Goal: Book appointment/travel/reservation

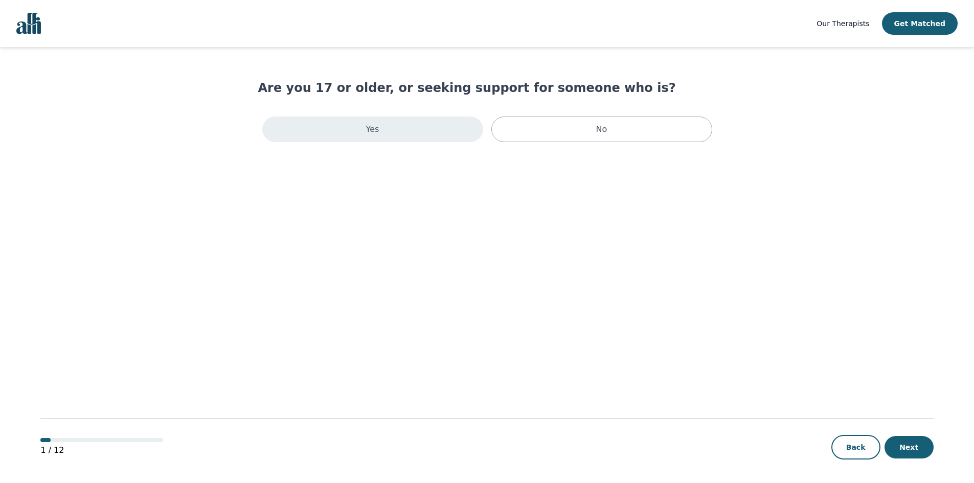
click at [419, 133] on div "Yes" at bounding box center [372, 130] width 221 height 26
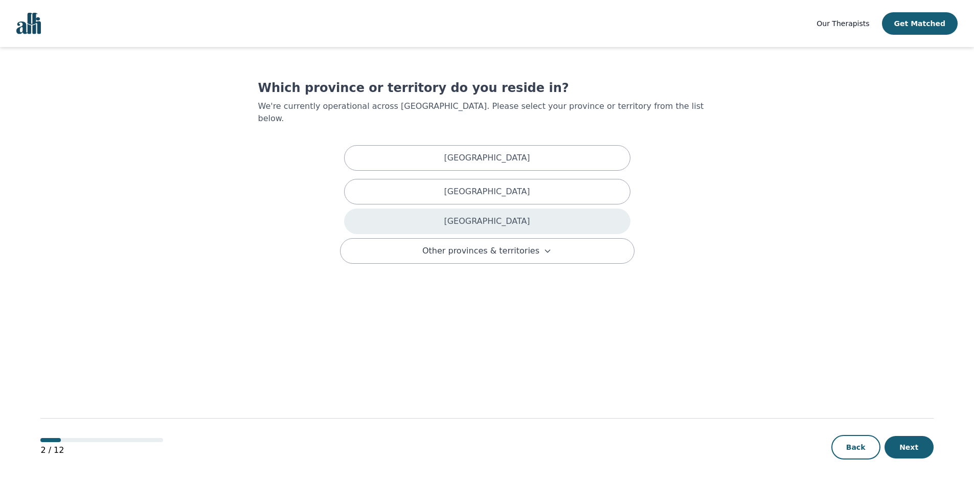
click at [471, 212] on div "Ontario" at bounding box center [487, 222] width 286 height 26
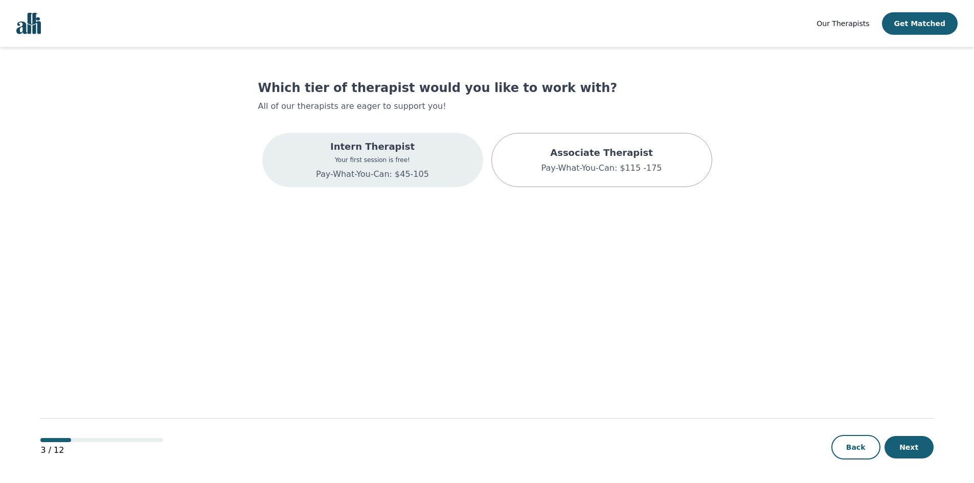
click at [449, 170] on div "Intern Therapist Your first session is free! Pay-What-You-Can: $45-105" at bounding box center [372, 160] width 221 height 54
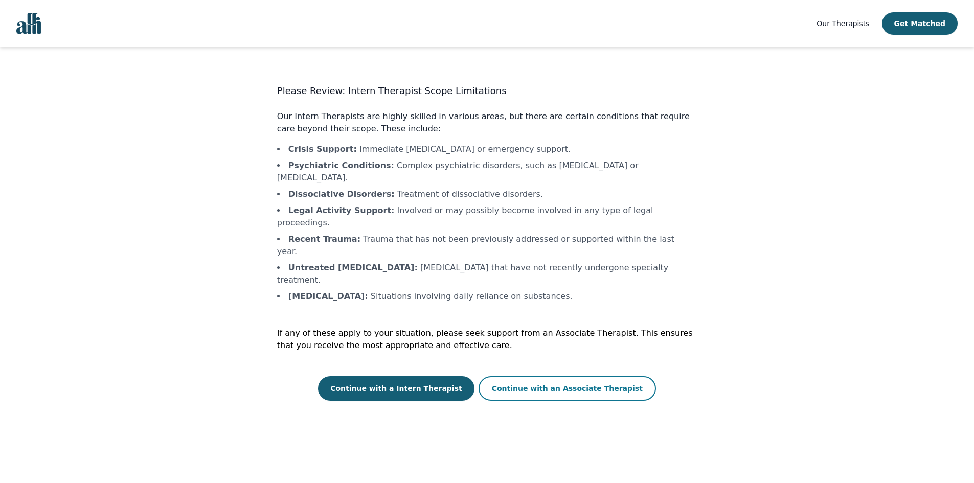
click at [518, 376] on button "Continue with an Associate Therapist" at bounding box center [566, 388] width 177 height 25
click at [431, 376] on button "Continue with a Intern Therapist" at bounding box center [396, 388] width 156 height 25
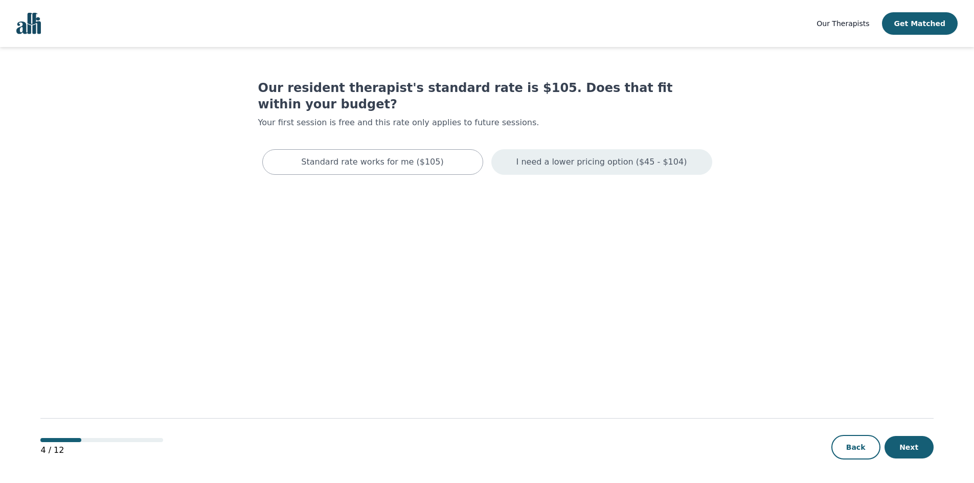
click at [589, 156] on p "I need a lower pricing option ($45 - $104)" at bounding box center [601, 162] width 171 height 12
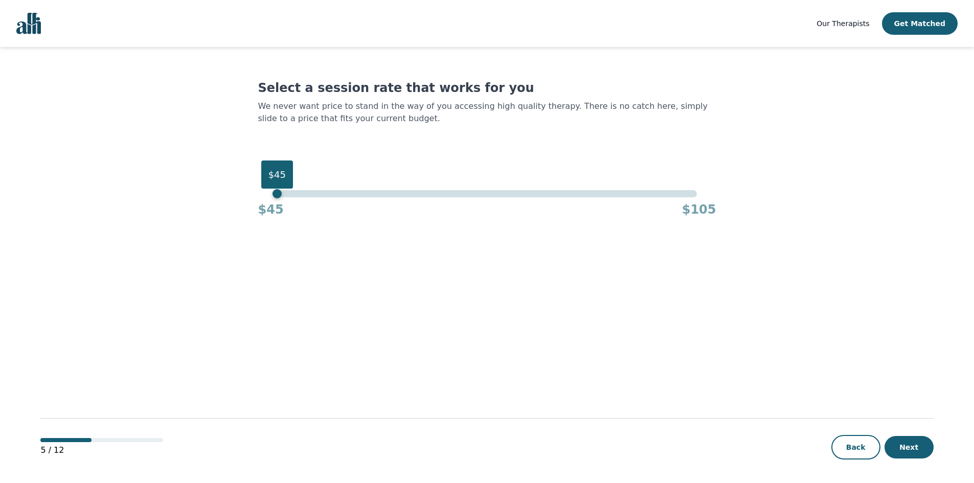
drag, startPoint x: 697, startPoint y: 176, endPoint x: 253, endPoint y: 168, distance: 444.3
click at [253, 168] on main "Select a session rate that works for you We never want price to stand in the wa…" at bounding box center [486, 265] width 893 height 437
click at [907, 441] on button "Next" at bounding box center [908, 447] width 49 height 22
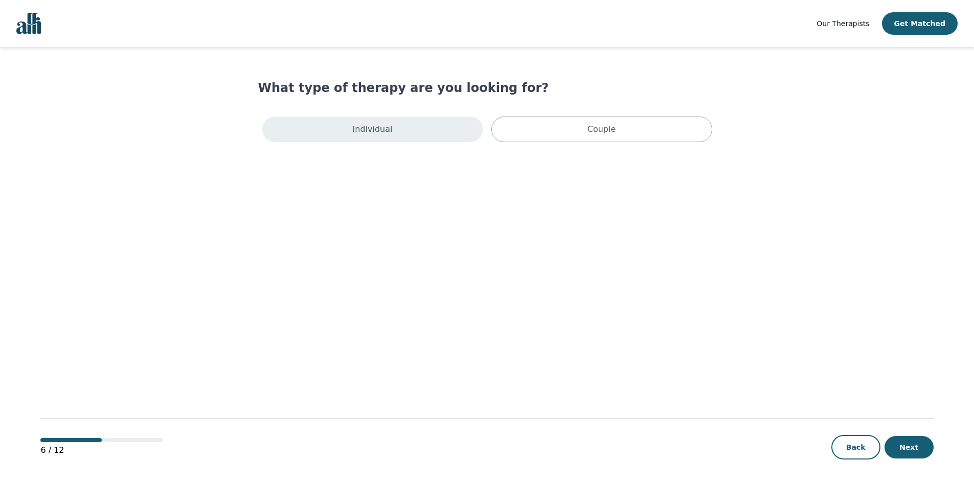
click at [424, 127] on div "Individual" at bounding box center [372, 130] width 221 height 26
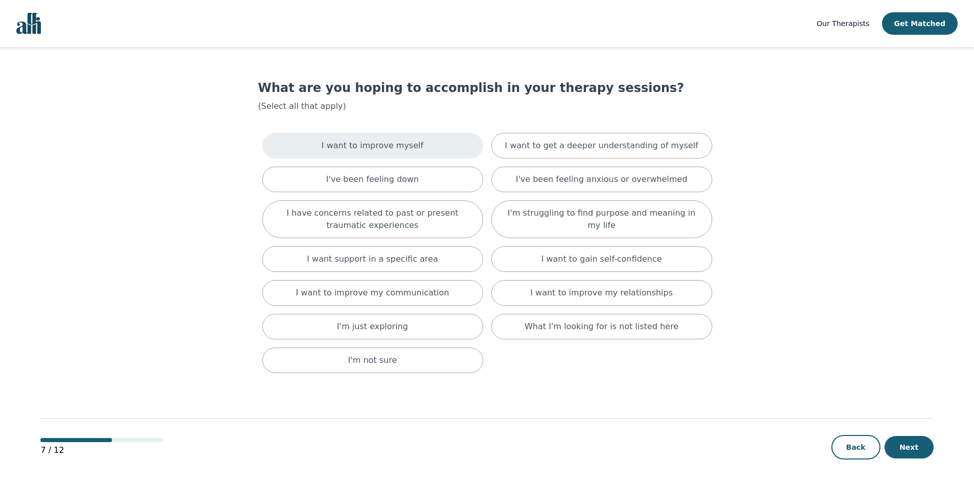
click at [416, 145] on div "I want to improve myself" at bounding box center [372, 146] width 221 height 26
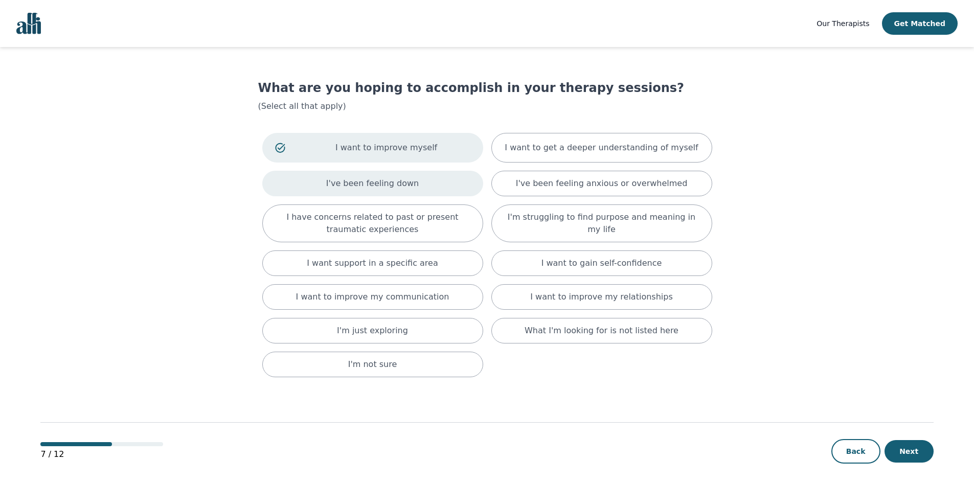
click at [413, 180] on div "I've been feeling down" at bounding box center [372, 184] width 221 height 26
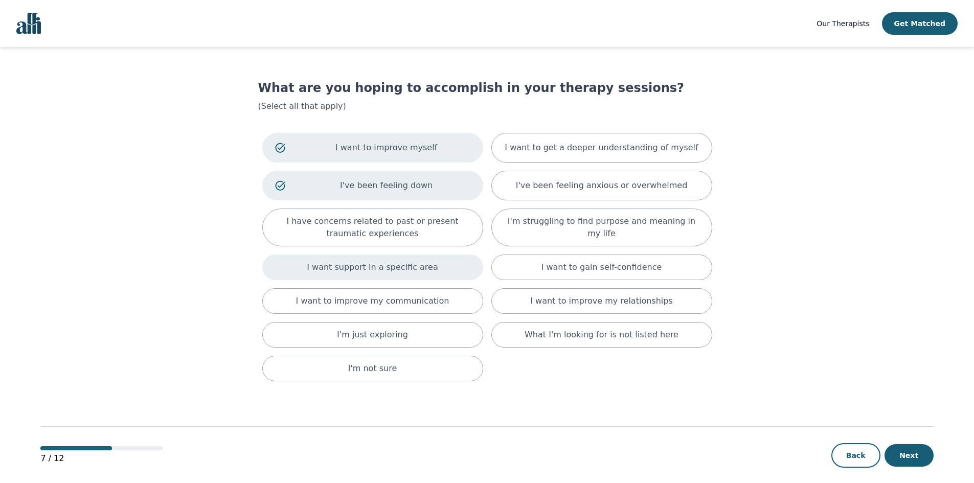
click at [429, 272] on div "I want support in a specific area" at bounding box center [372, 268] width 221 height 26
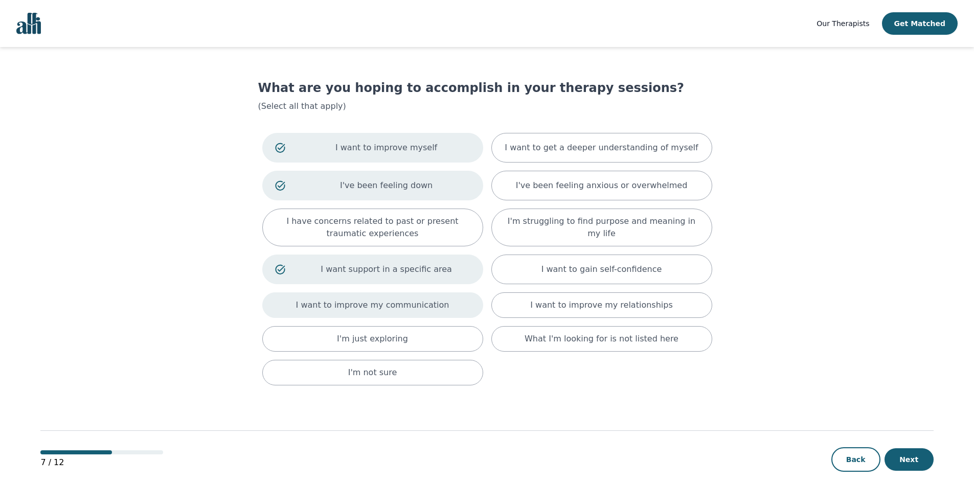
click at [423, 300] on p "I want to improve my communication" at bounding box center [372, 305] width 153 height 12
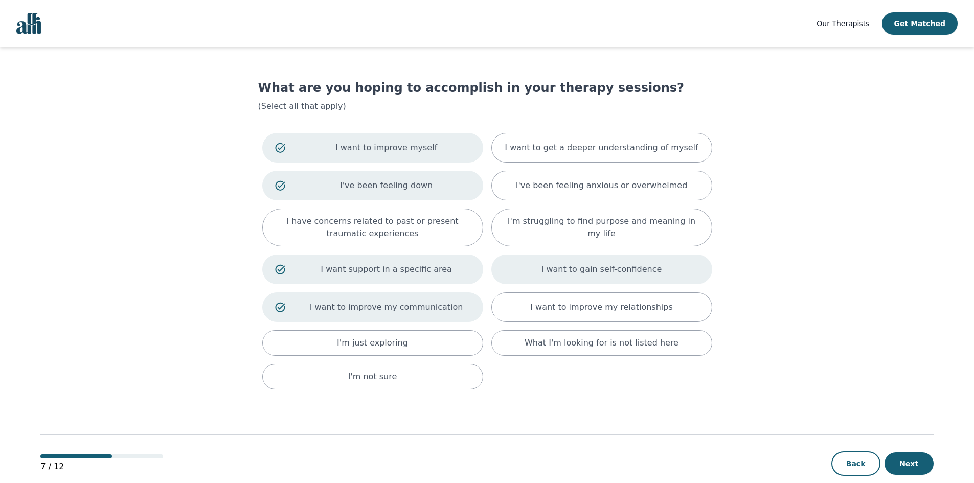
click at [643, 265] on p "I want to gain self-confidence" at bounding box center [601, 269] width 121 height 12
click at [633, 186] on p "I've been feeling anxious or overwhelmed" at bounding box center [602, 185] width 172 height 12
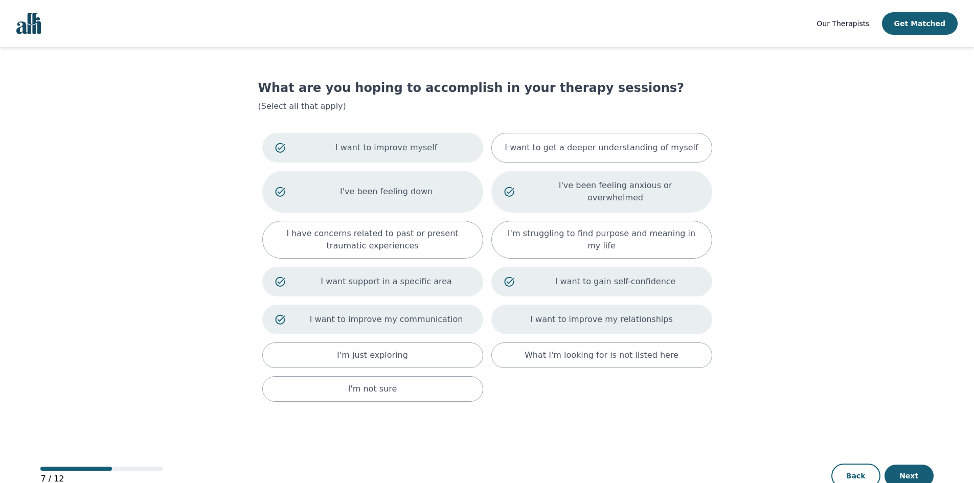
click at [588, 313] on p "I want to improve my relationships" at bounding box center [601, 319] width 142 height 12
click at [905, 466] on button "Next" at bounding box center [908, 476] width 49 height 22
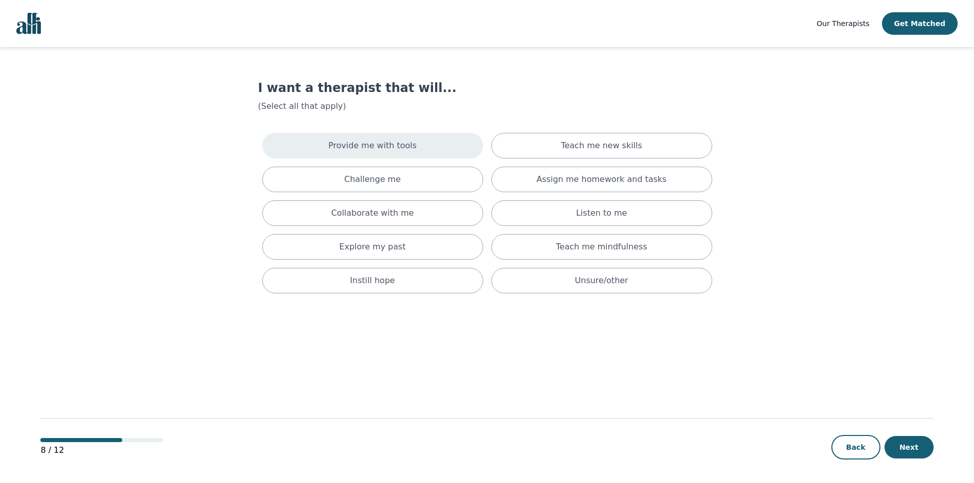
click at [411, 147] on div "Provide me with tools" at bounding box center [372, 146] width 221 height 26
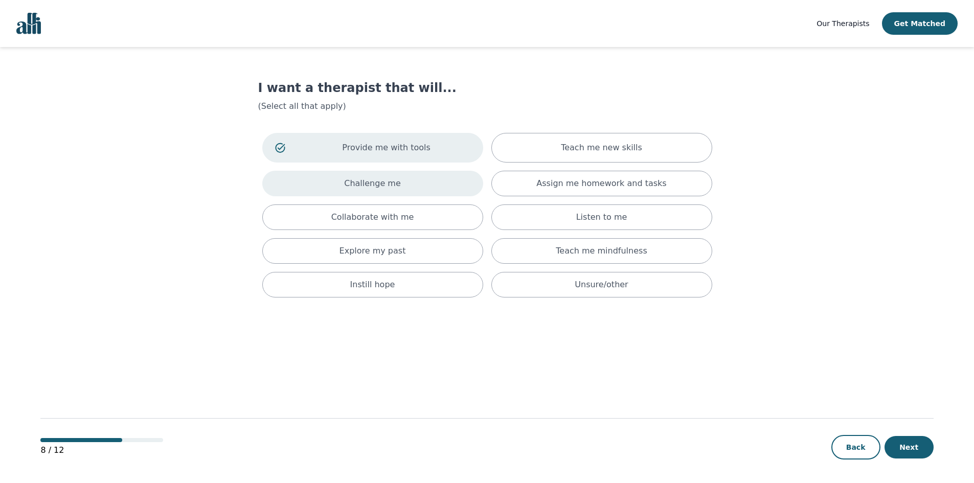
click at [405, 187] on div "Challenge me" at bounding box center [372, 184] width 221 height 26
click at [419, 180] on p "Challenge me" at bounding box center [387, 185] width 168 height 12
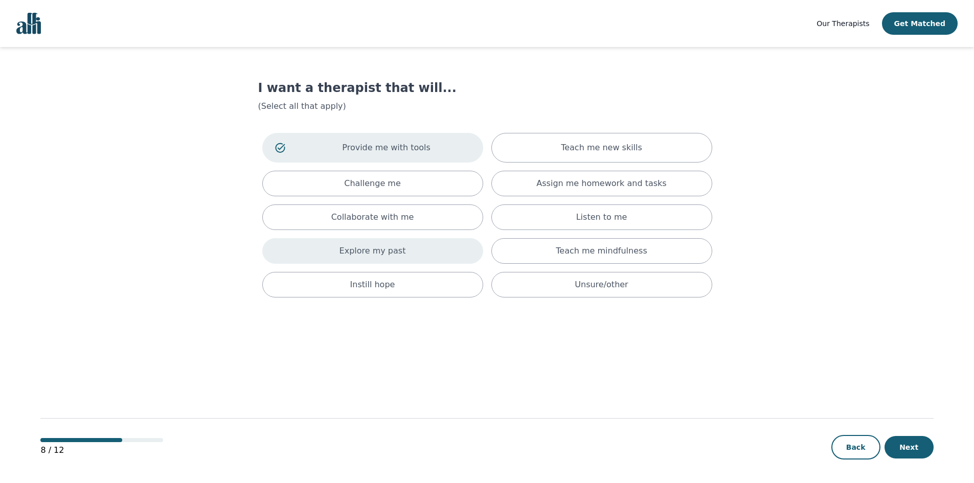
click at [418, 251] on div "Explore my past" at bounding box center [372, 251] width 221 height 26
click at [433, 283] on div "Instill hope" at bounding box center [372, 289] width 221 height 26
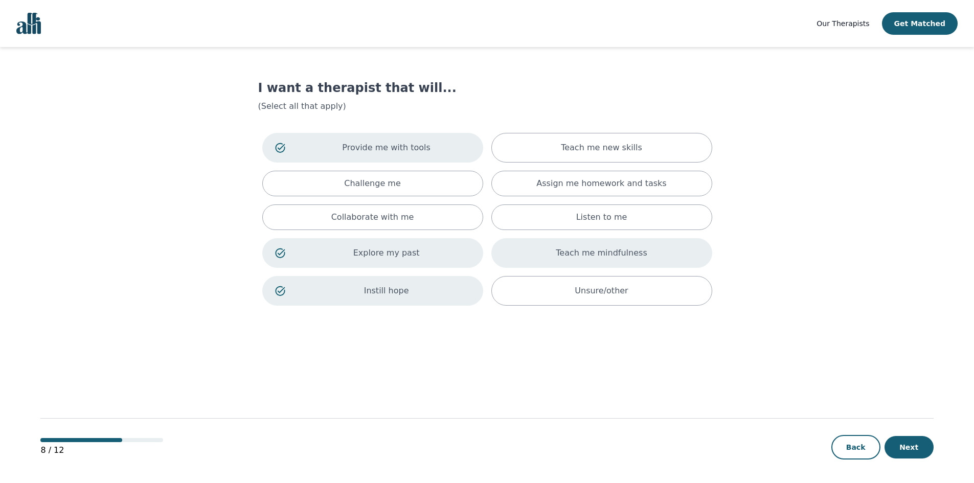
click at [603, 253] on p "Teach me mindfulness" at bounding box center [601, 253] width 91 height 12
click at [618, 143] on p "Teach me new skills" at bounding box center [601, 148] width 81 height 12
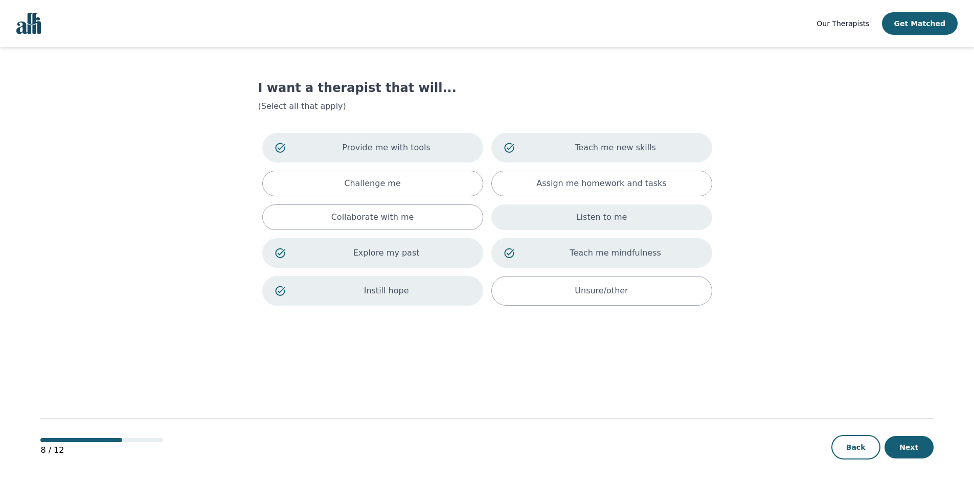
click at [608, 217] on p "Listen to me" at bounding box center [601, 217] width 51 height 12
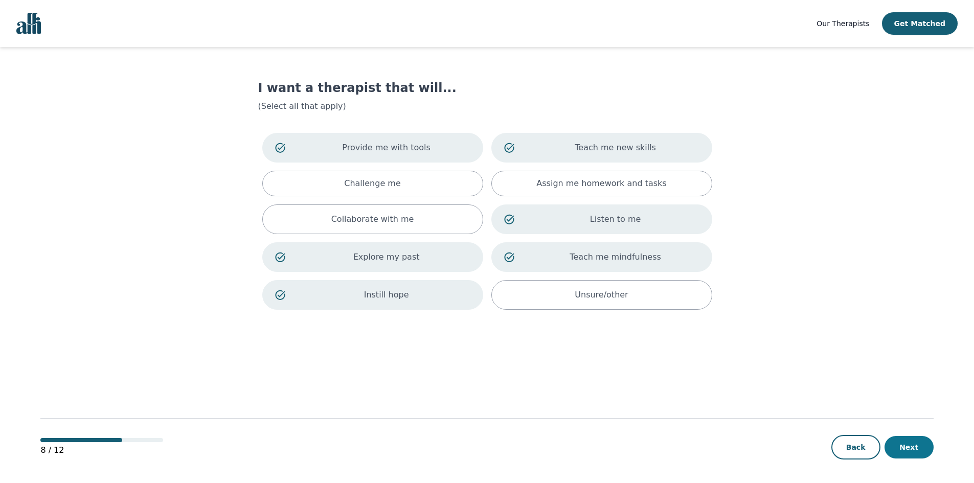
click at [914, 450] on button "Next" at bounding box center [908, 447] width 49 height 22
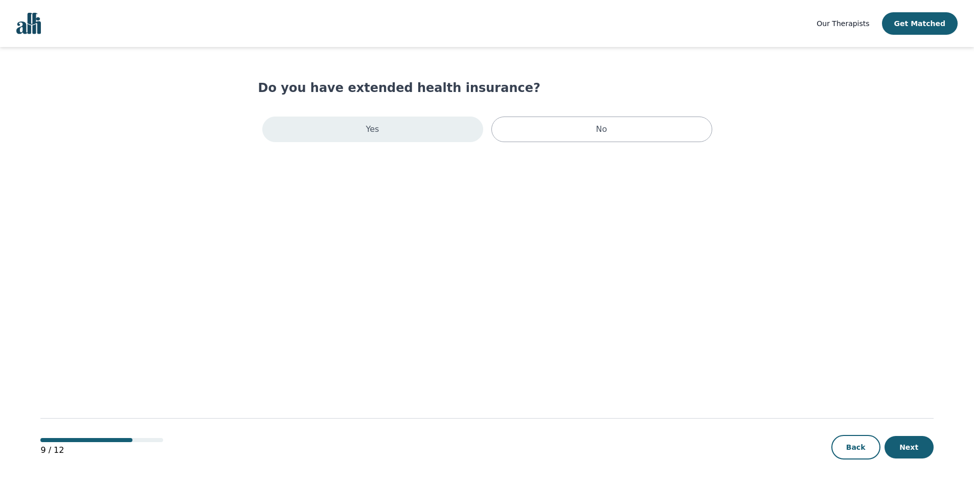
click at [434, 130] on div "Yes" at bounding box center [372, 130] width 221 height 26
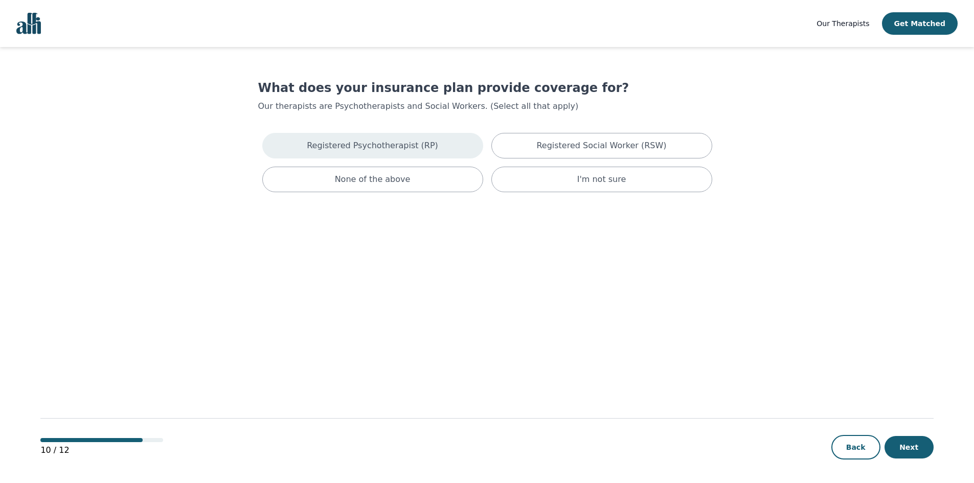
click at [445, 144] on div "Registered Psychotherapist (RP)" at bounding box center [372, 146] width 221 height 26
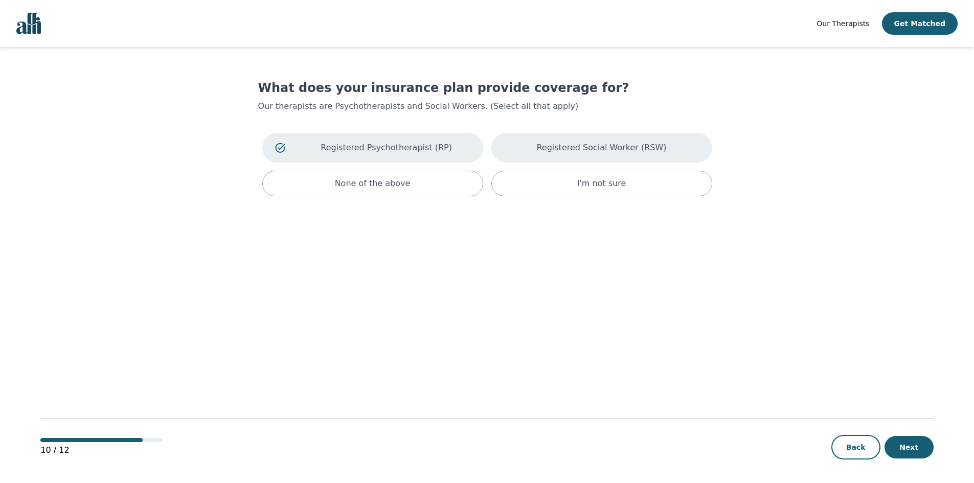
click at [536, 158] on div "Registered Social Worker (RSW)" at bounding box center [601, 148] width 221 height 30
click at [913, 446] on button "Next" at bounding box center [908, 447] width 49 height 22
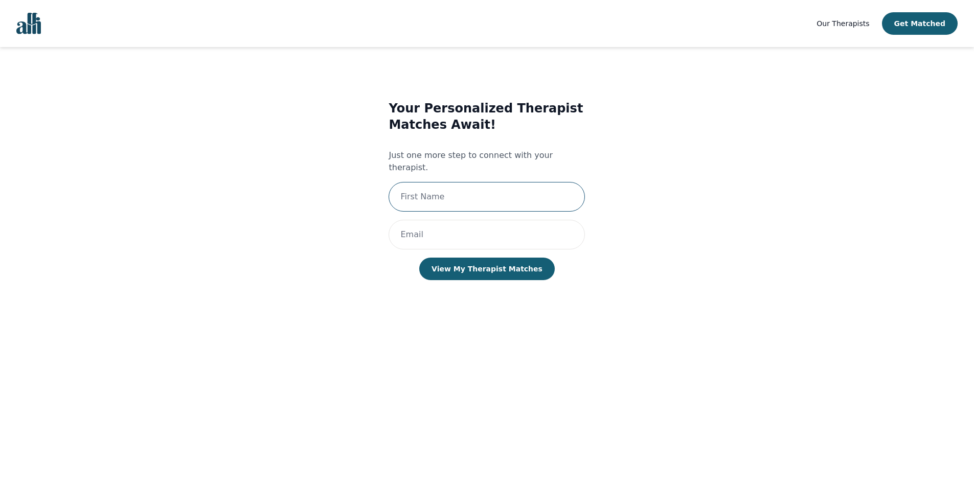
click at [484, 186] on input "text" at bounding box center [486, 197] width 196 height 30
type input "Tania"
click at [455, 220] on input "email" at bounding box center [486, 235] width 196 height 30
type input "tania@rpff.ca"
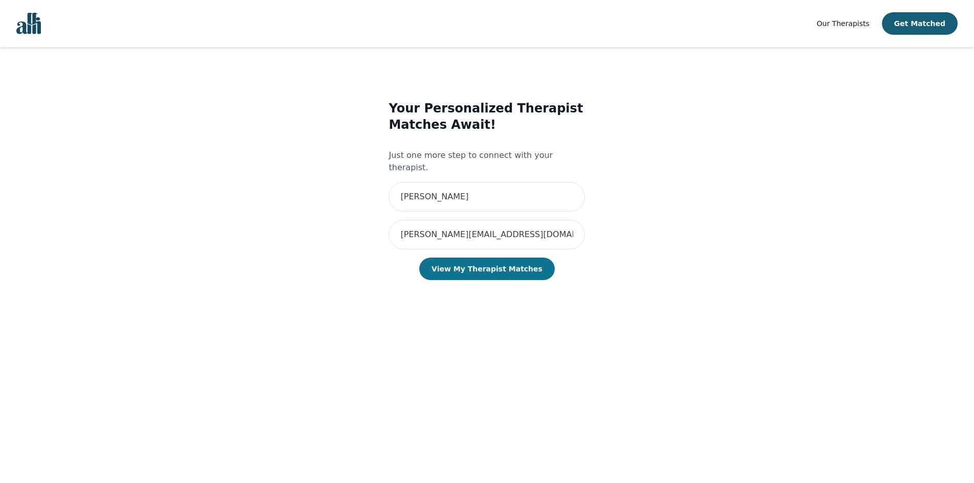
click at [491, 258] on button "View My Therapist Matches" at bounding box center [486, 269] width 135 height 22
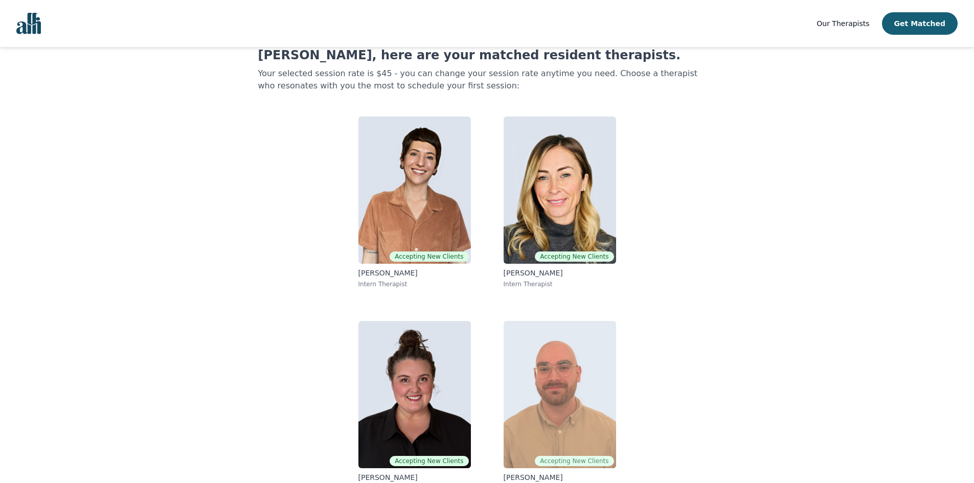
scroll to position [51, 0]
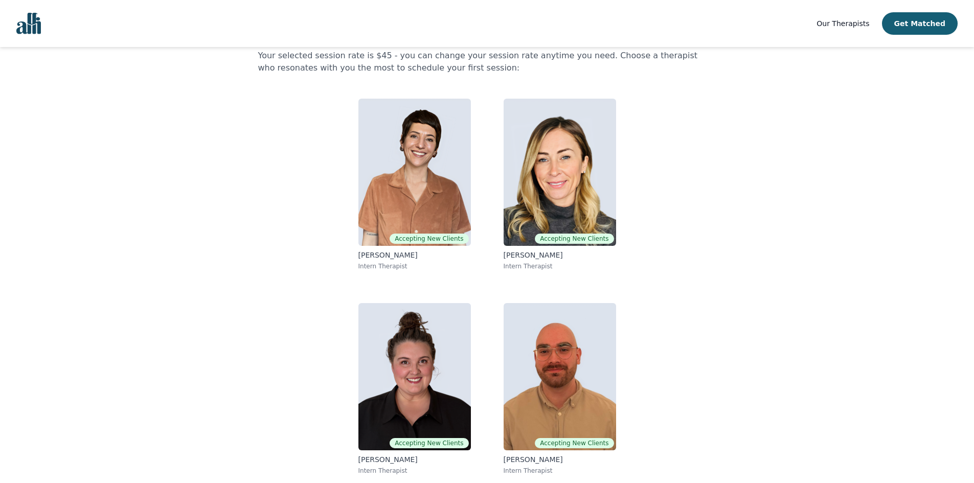
click at [375, 59] on p "Your selected session rate is $45 - you can change your session rate anytime yo…" at bounding box center [487, 62] width 458 height 25
click at [862, 24] on span "Our Therapists" at bounding box center [842, 23] width 53 height 8
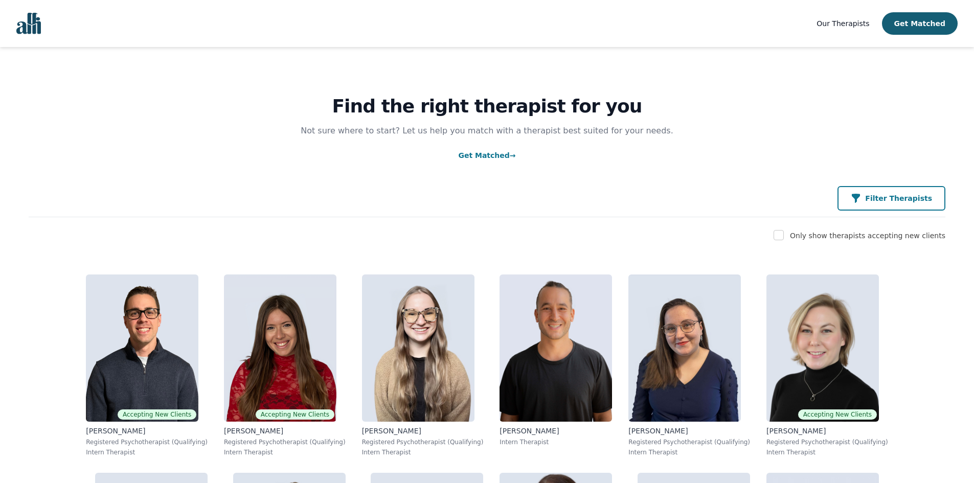
click at [911, 202] on p "Filter Therapists" at bounding box center [898, 198] width 67 height 10
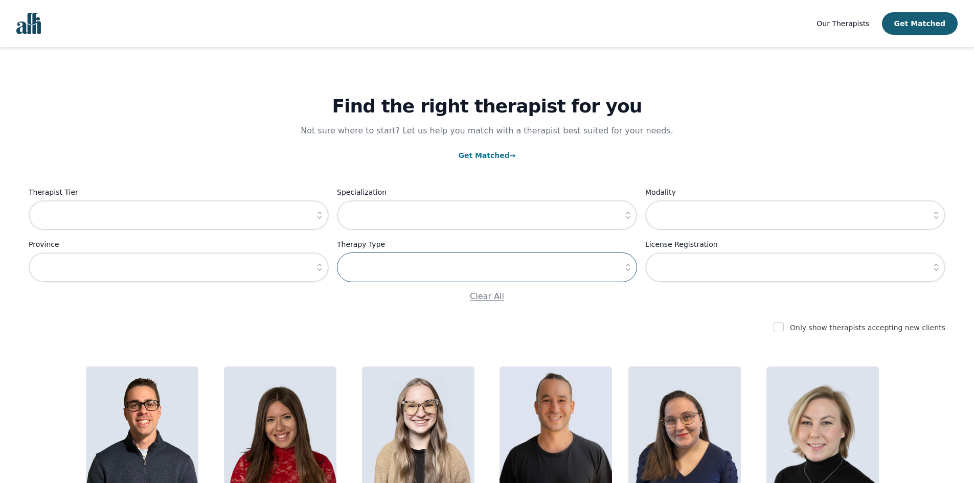
click at [462, 267] on input "text" at bounding box center [487, 268] width 300 height 30
click at [628, 267] on icon "button" at bounding box center [628, 267] width 10 height 10
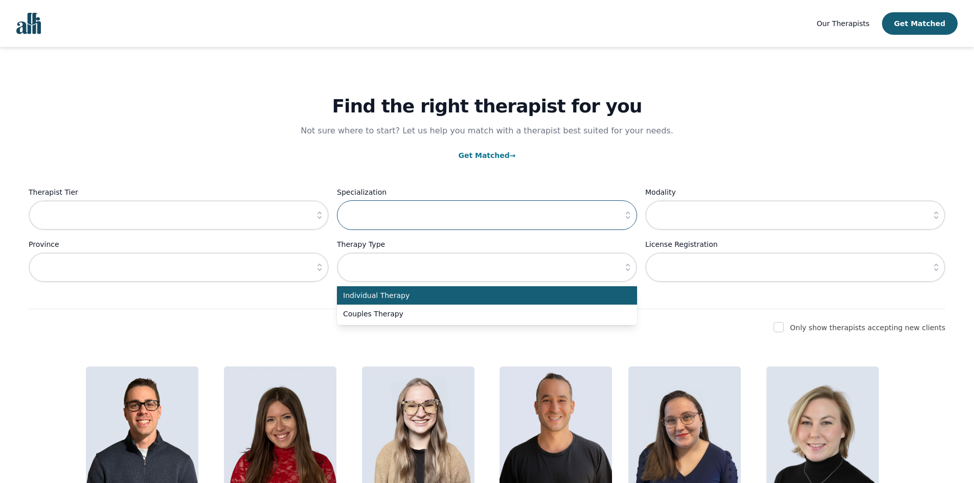
click at [588, 208] on input "text" at bounding box center [487, 215] width 300 height 30
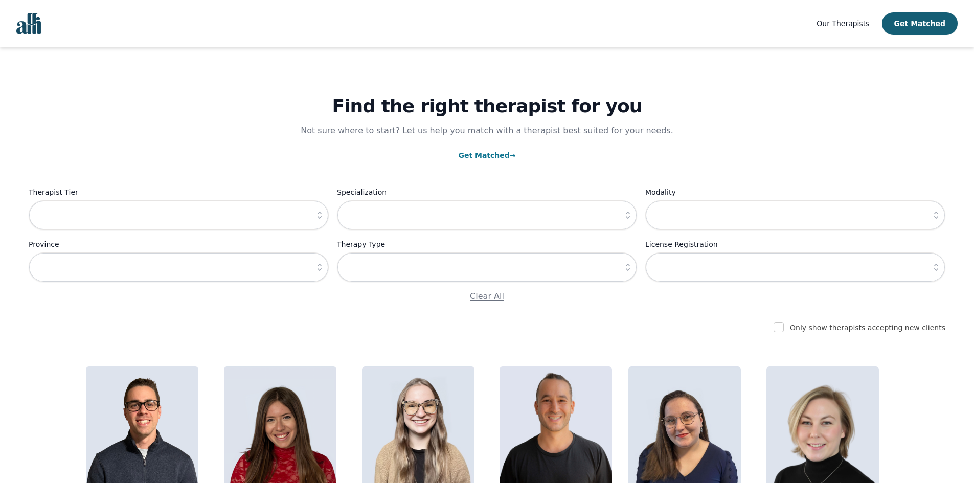
click at [627, 216] on icon "button" at bounding box center [628, 215] width 10 height 10
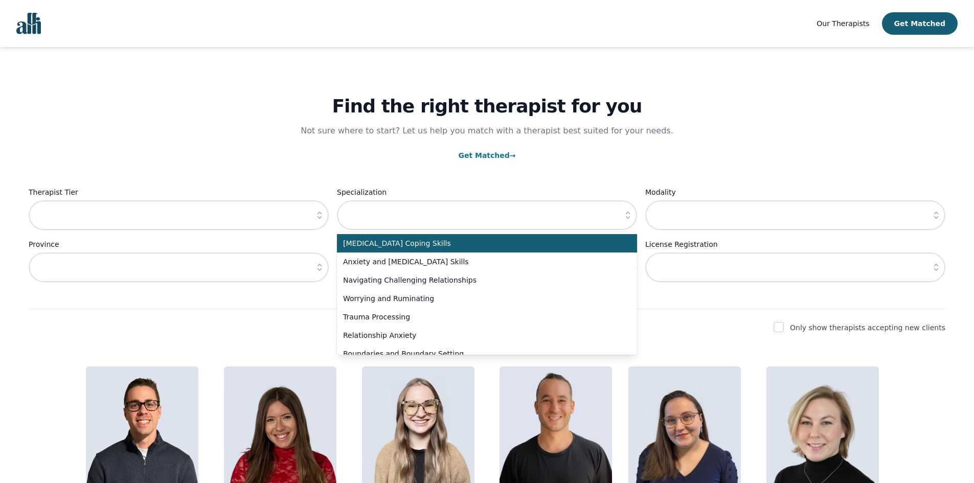
click at [939, 270] on icon "button" at bounding box center [936, 267] width 10 height 10
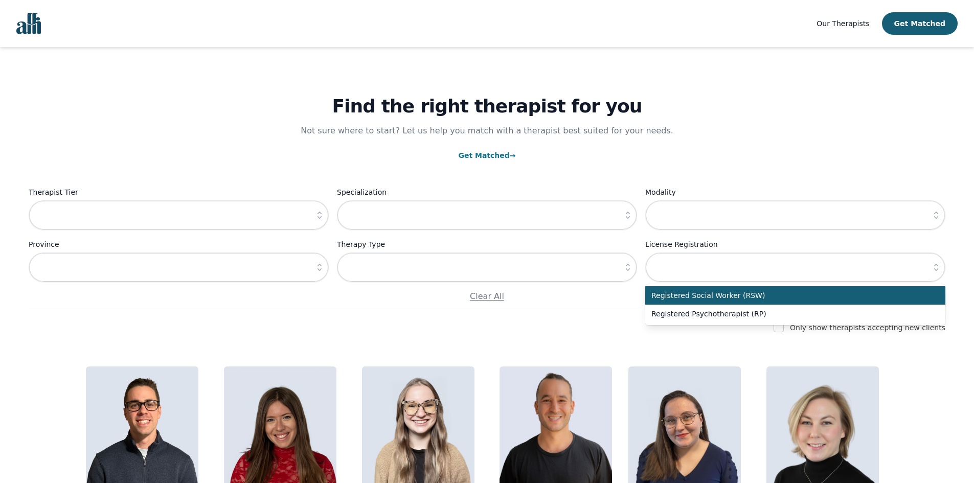
click at [937, 215] on icon "button" at bounding box center [936, 215] width 10 height 10
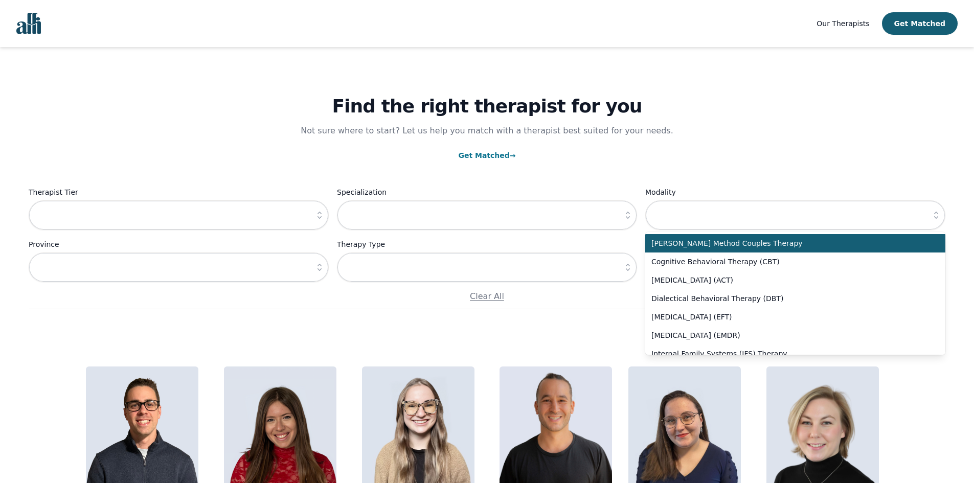
click at [317, 268] on icon "button" at bounding box center [319, 267] width 10 height 10
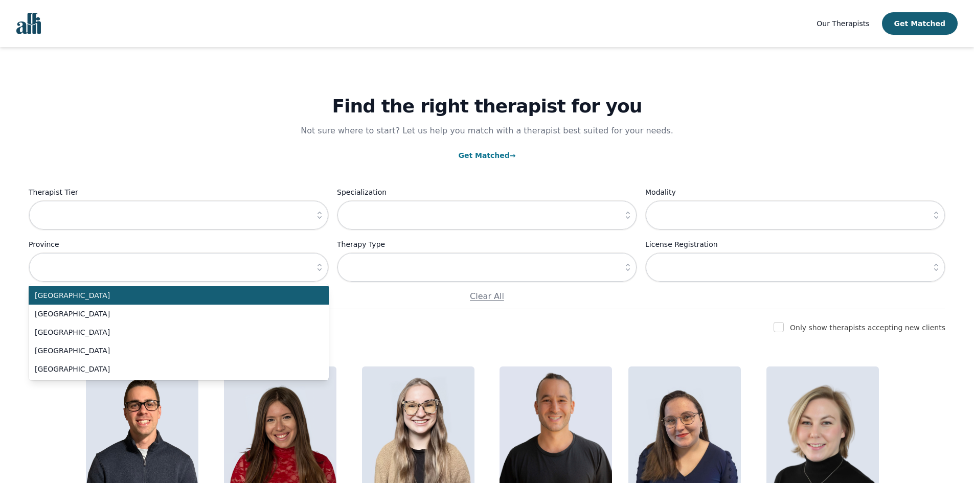
click at [301, 135] on p "Not sure where to start? Let us help you match with a therapist best suited for…" at bounding box center [487, 131] width 393 height 12
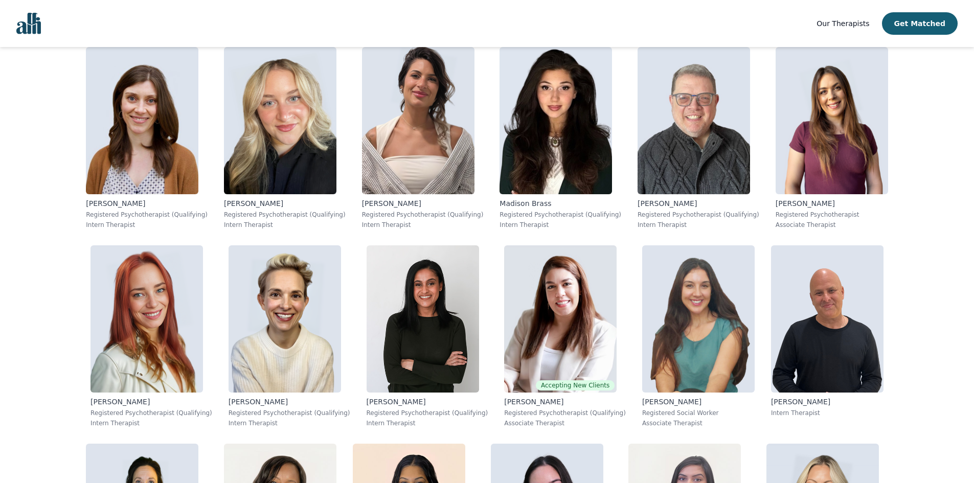
scroll to position [908, 0]
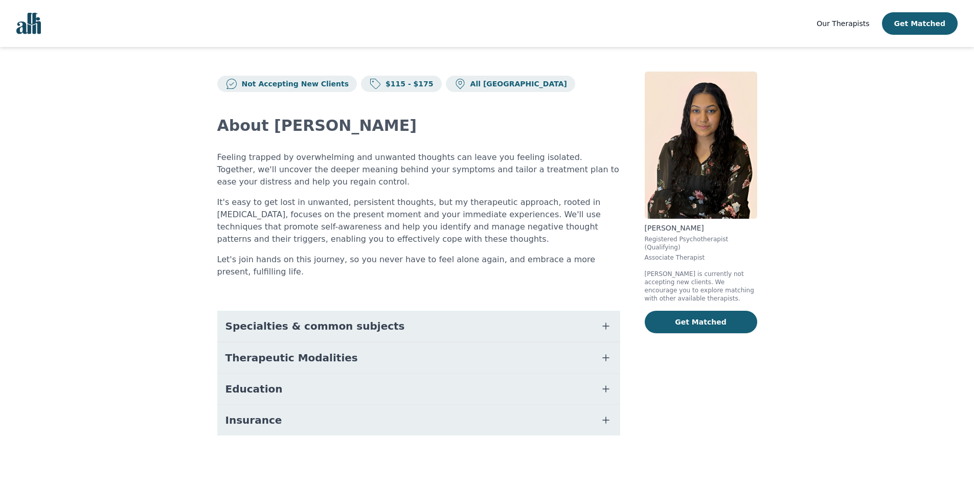
click at [606, 323] on icon "button" at bounding box center [606, 326] width 12 height 12
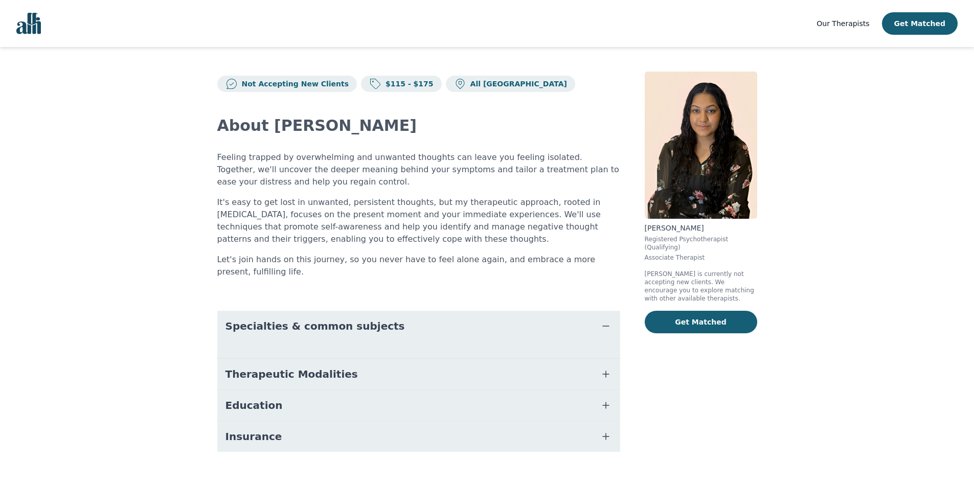
click at [602, 321] on icon "button" at bounding box center [606, 326] width 12 height 12
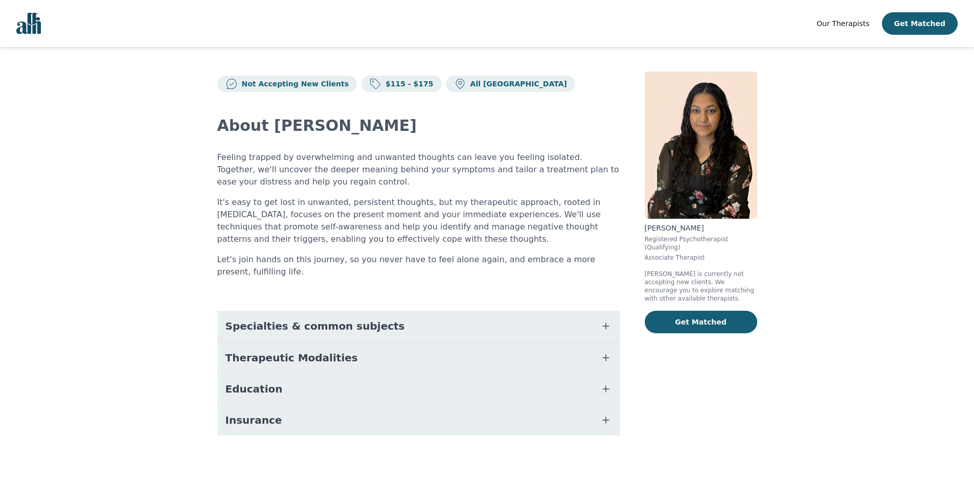
click at [604, 349] on button "Therapeutic Modalities" at bounding box center [418, 357] width 403 height 31
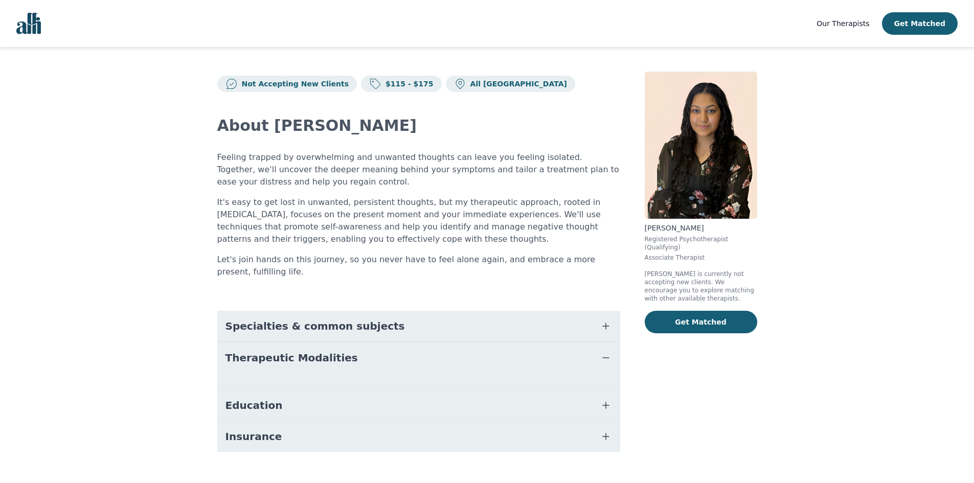
click at [604, 349] on button "Therapeutic Modalities" at bounding box center [418, 357] width 403 height 31
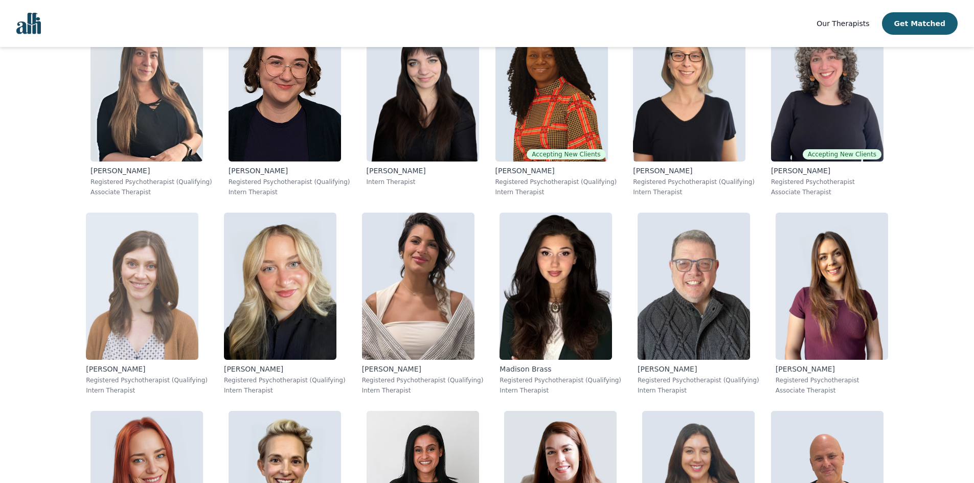
scroll to position [666, 0]
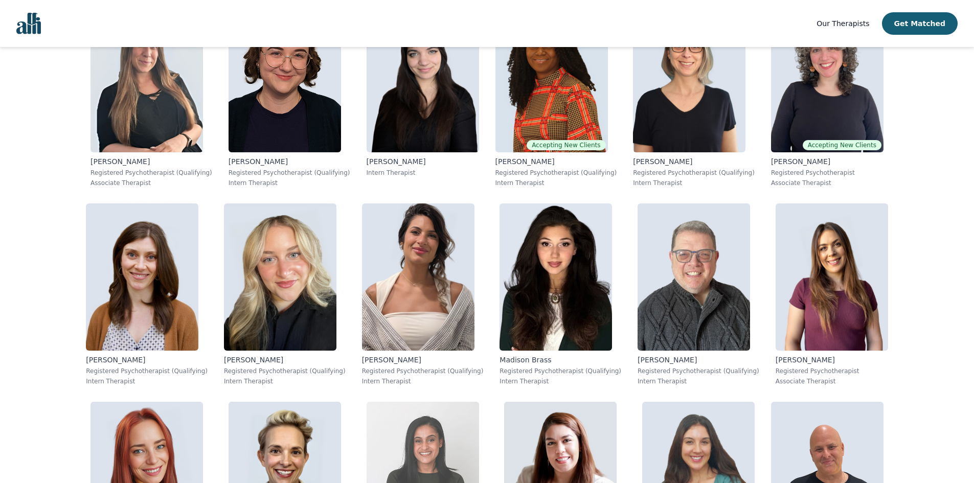
click at [479, 402] on img at bounding box center [423, 475] width 112 height 147
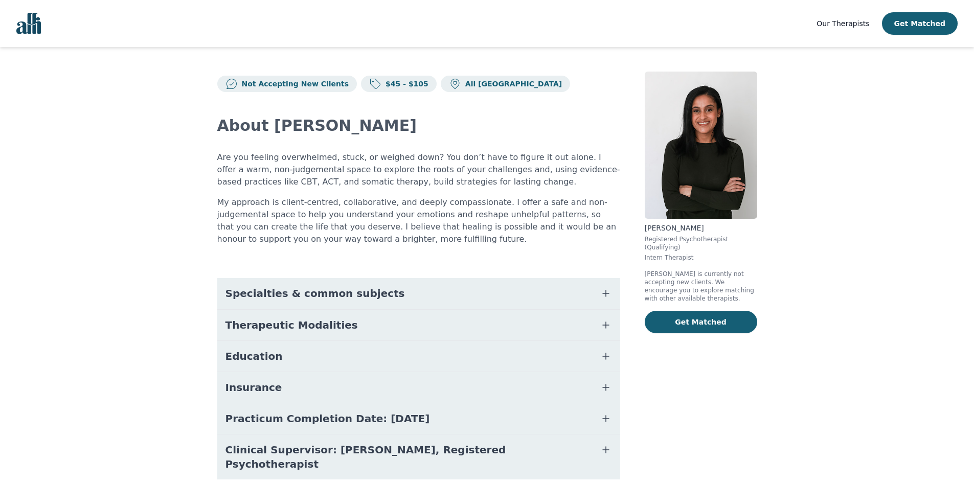
click at [603, 293] on icon "button" at bounding box center [606, 293] width 12 height 12
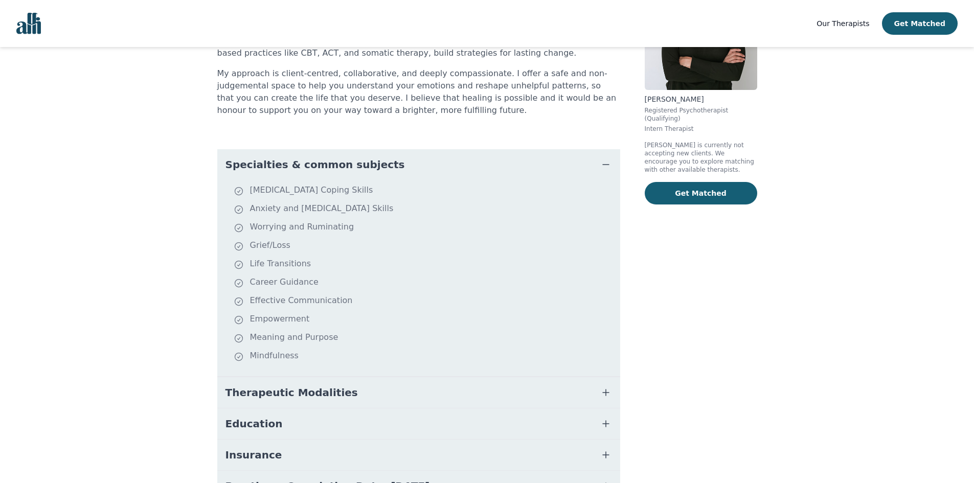
scroll to position [153, 0]
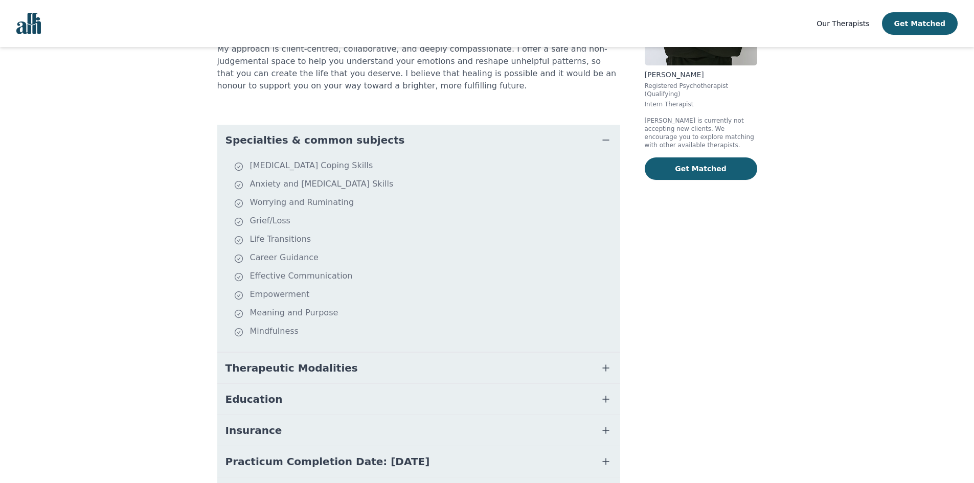
click at [601, 140] on icon "button" at bounding box center [606, 140] width 12 height 12
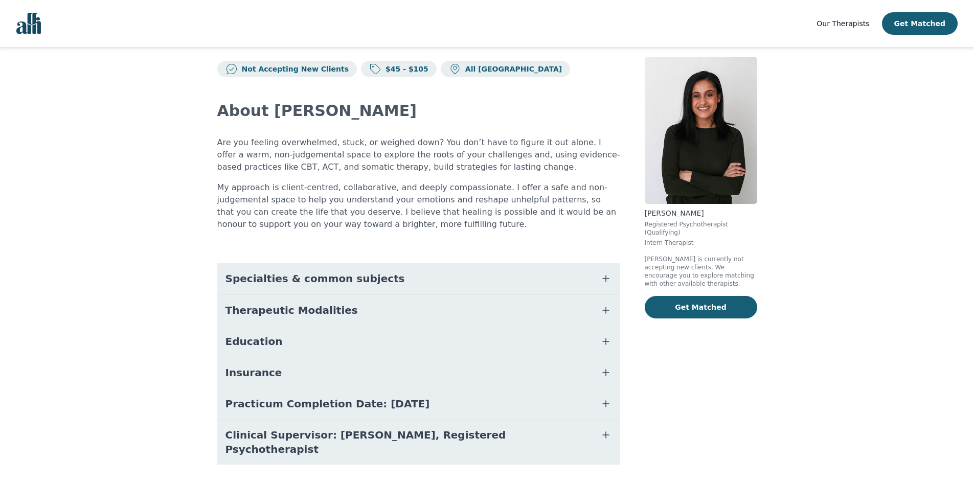
scroll to position [0, 0]
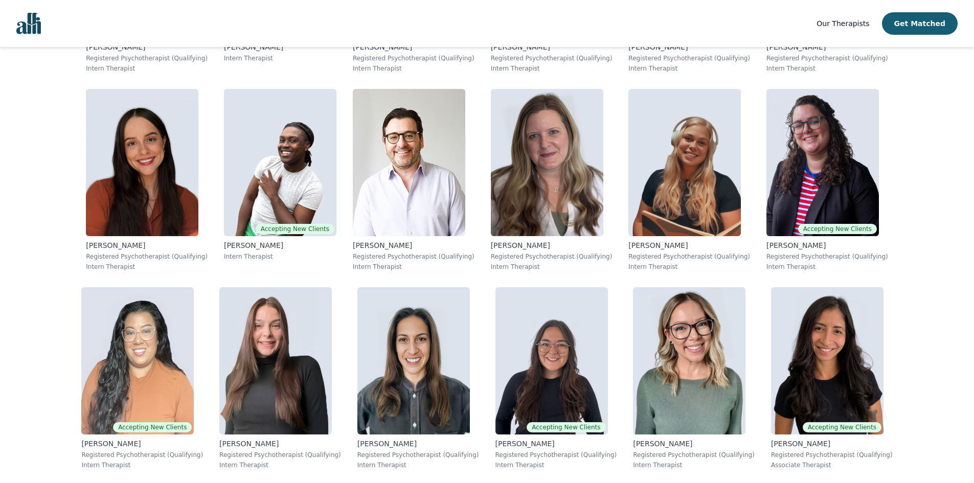
scroll to position [4395, 0]
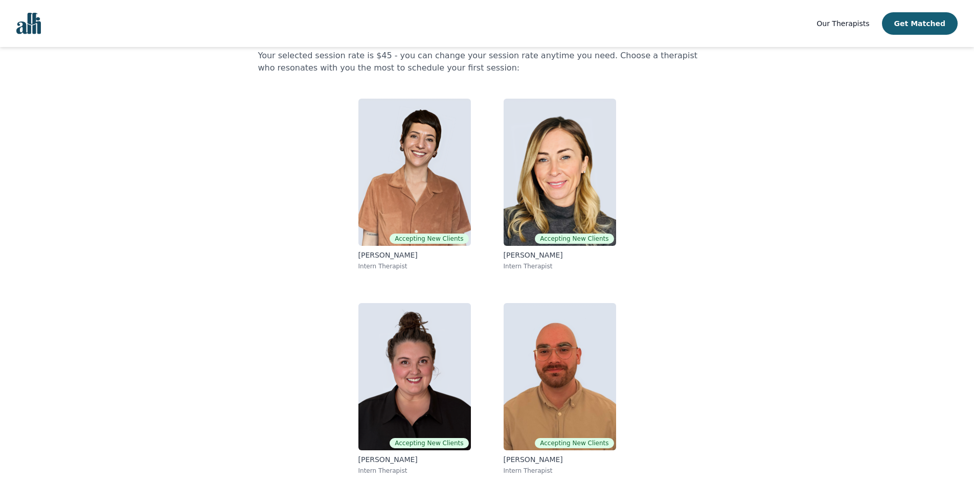
scroll to position [51, 0]
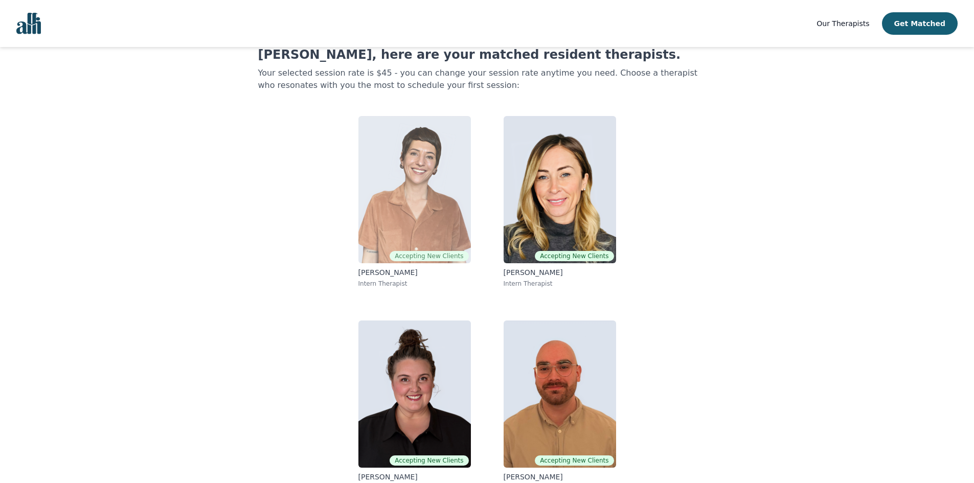
scroll to position [51, 0]
